Goal: Check status

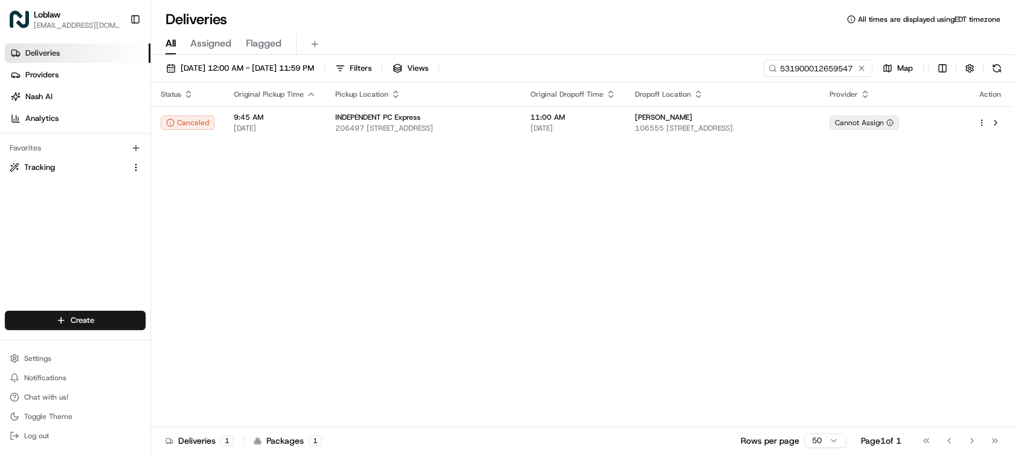
click at [797, 69] on input "531900012659547" at bounding box center [818, 68] width 109 height 17
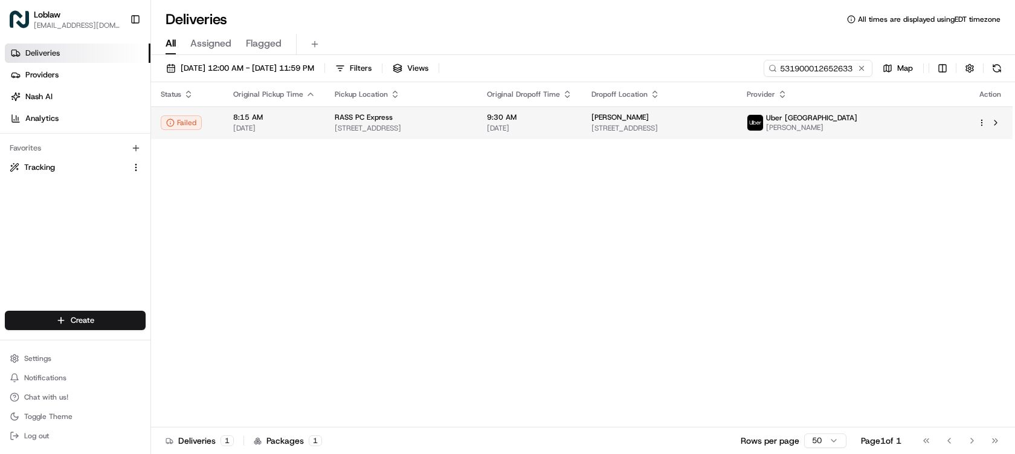
type input "531900012652633"
click at [673, 124] on span "[STREET_ADDRESS]" at bounding box center [660, 128] width 136 height 10
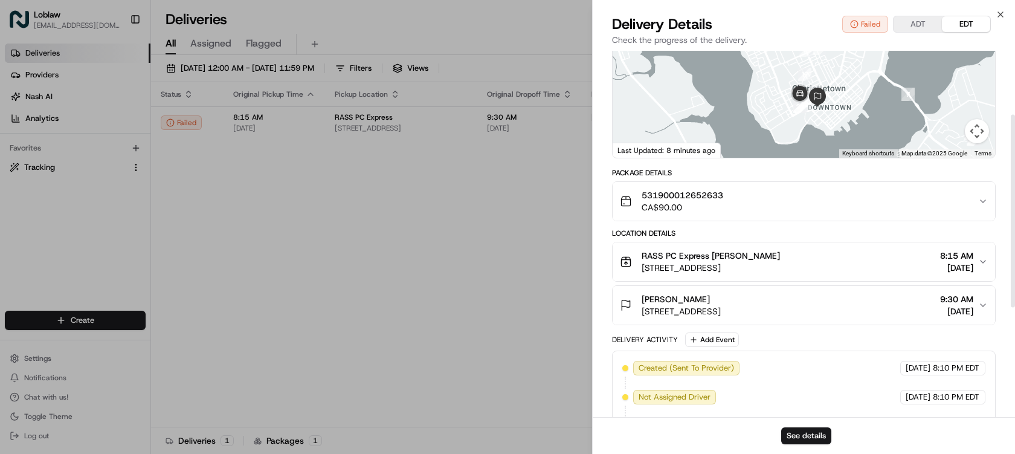
scroll to position [302, 0]
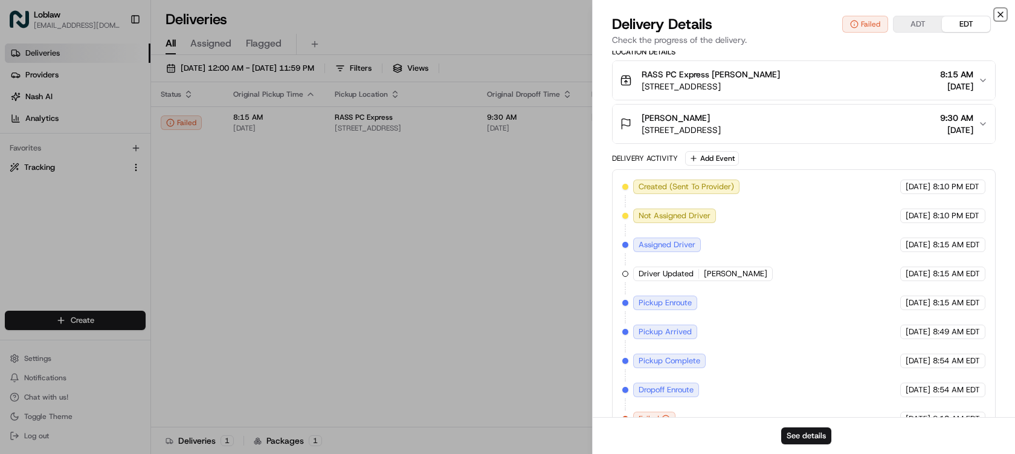
click at [998, 14] on icon "button" at bounding box center [1001, 15] width 10 height 10
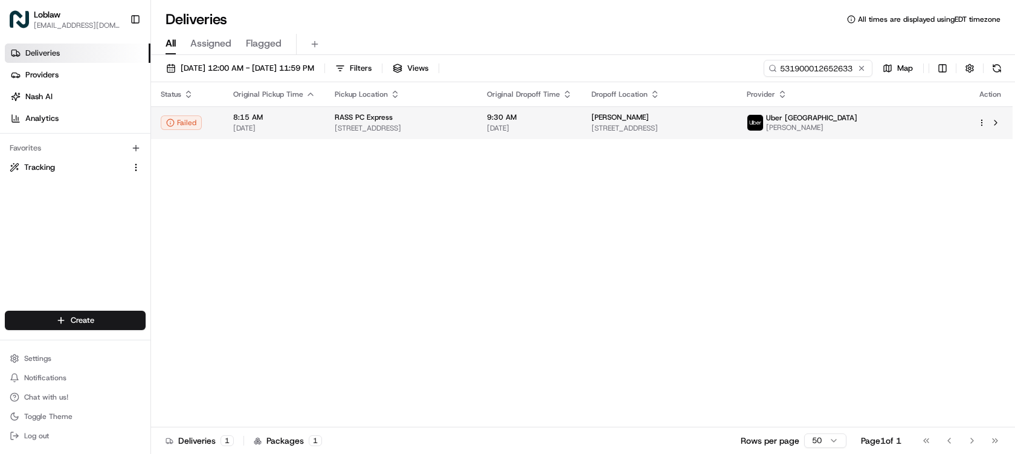
click at [572, 118] on span "9:30 AM" at bounding box center [529, 117] width 85 height 10
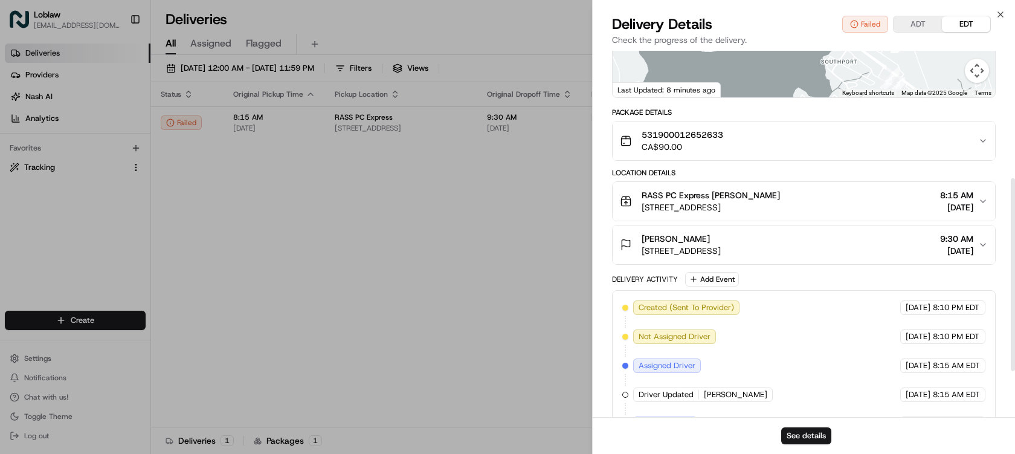
scroll to position [329, 0]
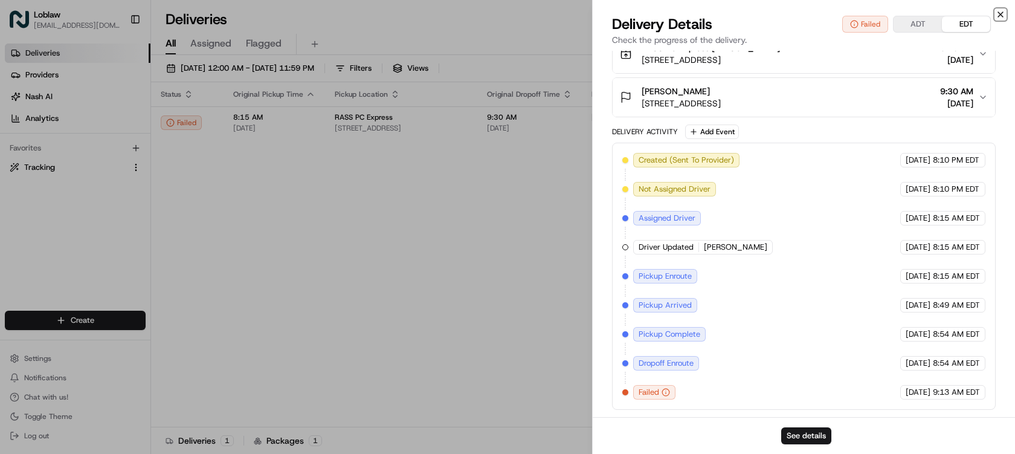
click at [998, 13] on icon "button" at bounding box center [1001, 15] width 10 height 10
